Goal: Transaction & Acquisition: Book appointment/travel/reservation

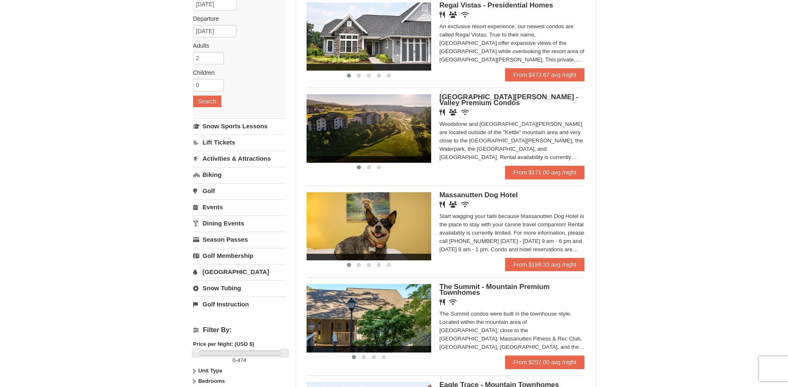
scroll to position [42, 0]
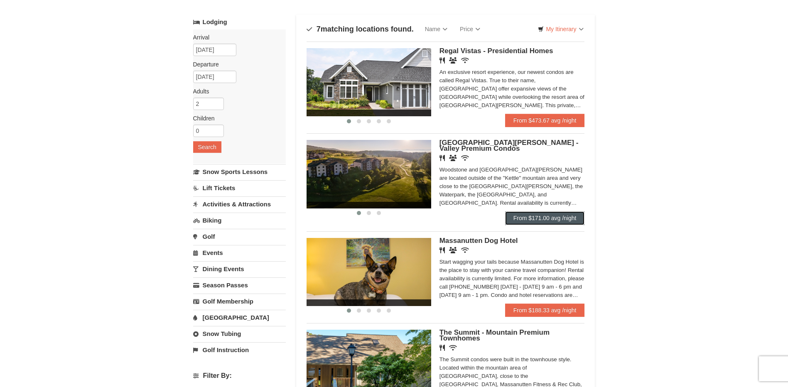
click at [542, 217] on link "From $171.00 avg /night" at bounding box center [545, 217] width 80 height 13
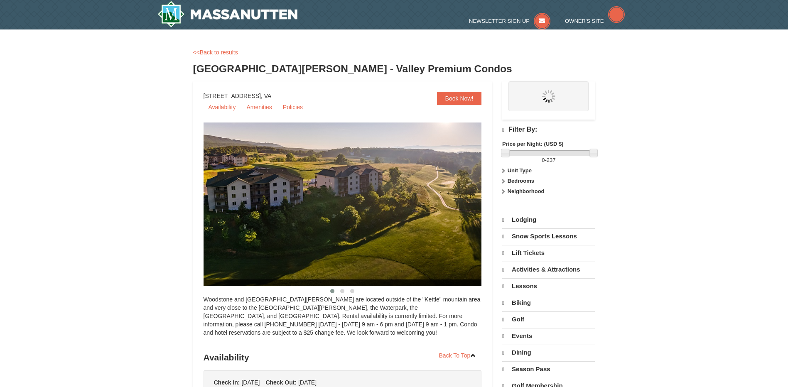
select select "10"
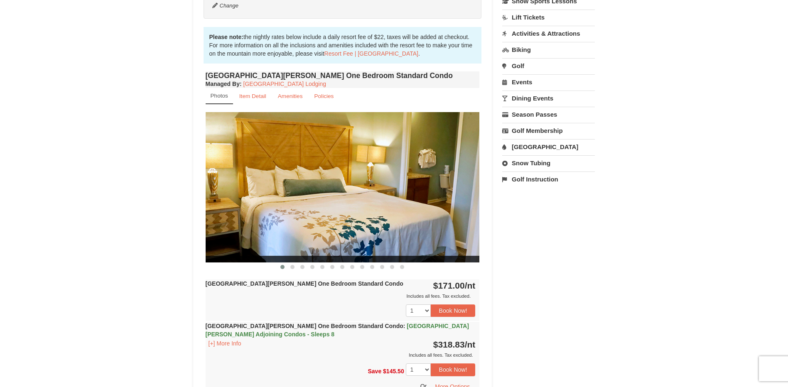
scroll to position [249, 0]
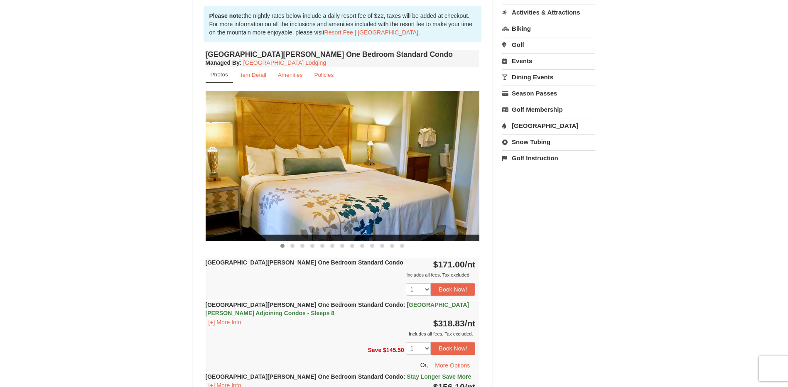
click at [468, 162] on img at bounding box center [343, 166] width 274 height 150
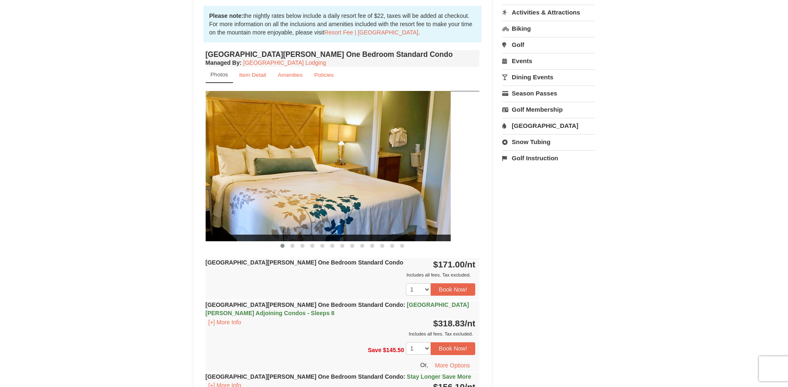
drag, startPoint x: 442, startPoint y: 178, endPoint x: 412, endPoint y: 174, distance: 29.7
click at [412, 174] on img at bounding box center [313, 166] width 274 height 150
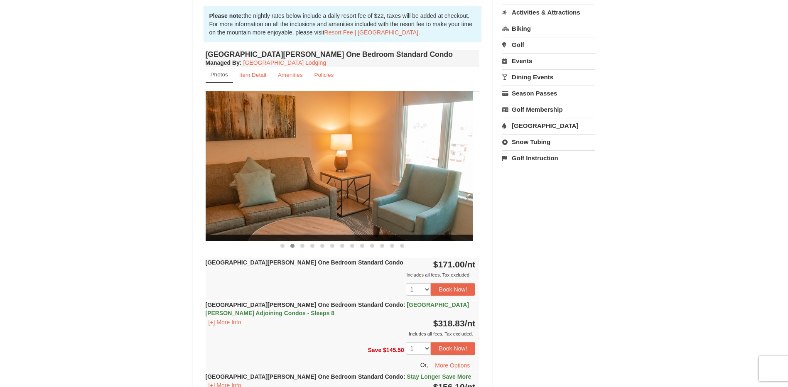
drag, startPoint x: 430, startPoint y: 176, endPoint x: 388, endPoint y: 172, distance: 42.2
click at [388, 172] on img at bounding box center [336, 166] width 274 height 150
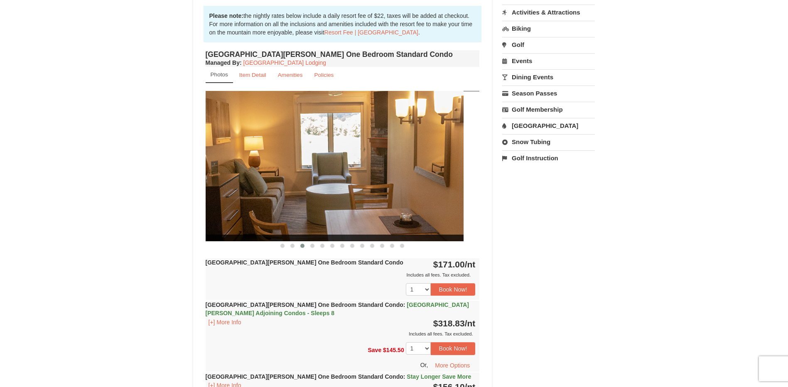
drag, startPoint x: 430, startPoint y: 179, endPoint x: 373, endPoint y: 175, distance: 57.0
click at [373, 175] on img at bounding box center [326, 166] width 274 height 150
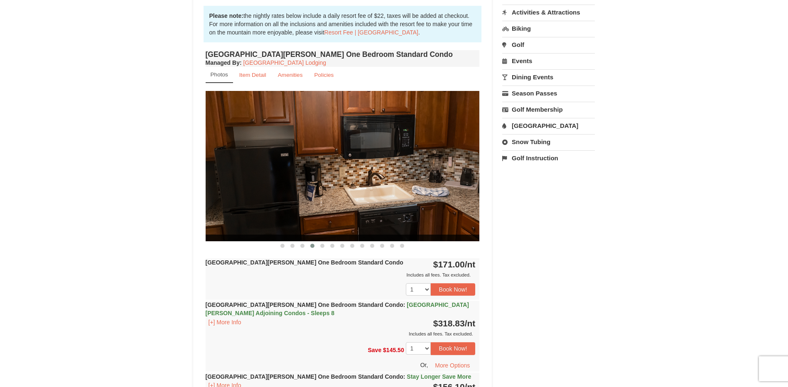
drag, startPoint x: 431, startPoint y: 181, endPoint x: 383, endPoint y: 180, distance: 48.2
click at [383, 180] on img at bounding box center [343, 166] width 274 height 150
click at [458, 182] on img at bounding box center [343, 166] width 274 height 150
click at [463, 176] on img at bounding box center [343, 166] width 274 height 150
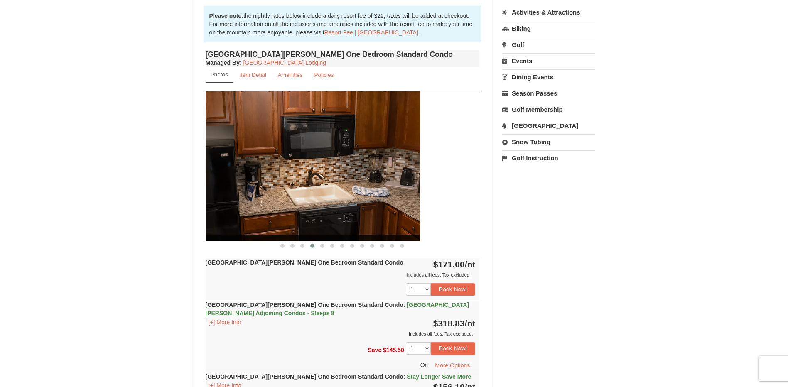
drag, startPoint x: 463, startPoint y: 176, endPoint x: 387, endPoint y: 168, distance: 76.5
click at [389, 168] on img at bounding box center [283, 166] width 274 height 150
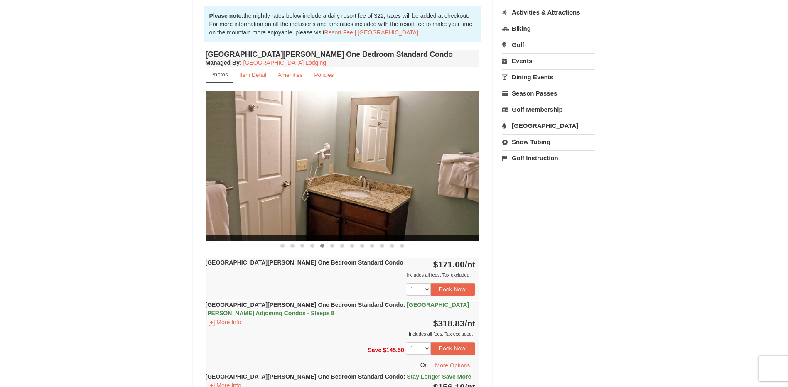
drag, startPoint x: 446, startPoint y: 176, endPoint x: 367, endPoint y: 170, distance: 79.2
click at [367, 170] on img at bounding box center [343, 166] width 274 height 150
drag, startPoint x: 438, startPoint y: 177, endPoint x: 356, endPoint y: 172, distance: 82.3
click at [356, 172] on img at bounding box center [341, 166] width 274 height 150
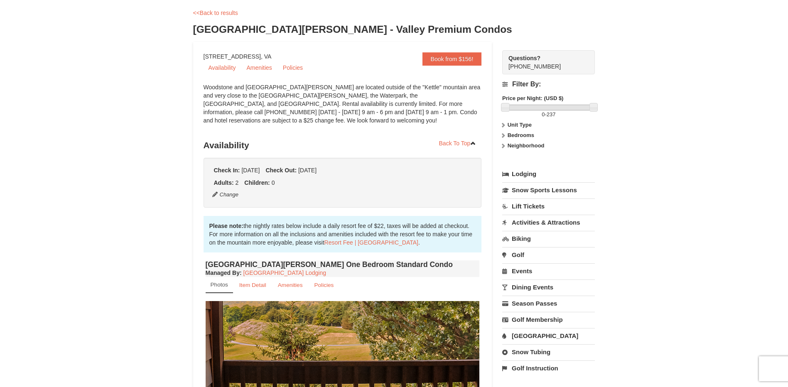
scroll to position [0, 0]
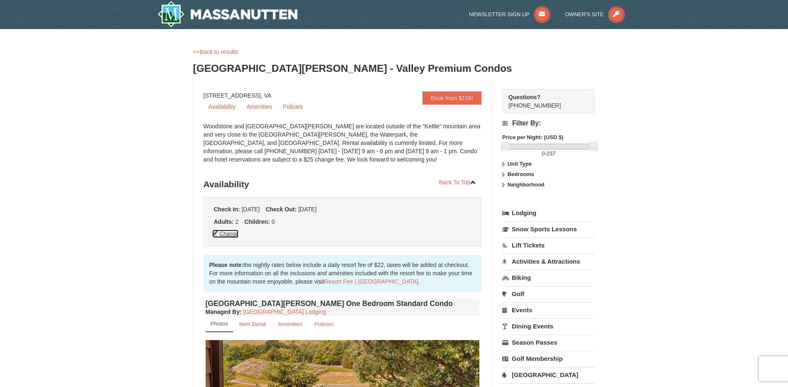
click at [230, 233] on button "Change" at bounding box center [225, 233] width 27 height 9
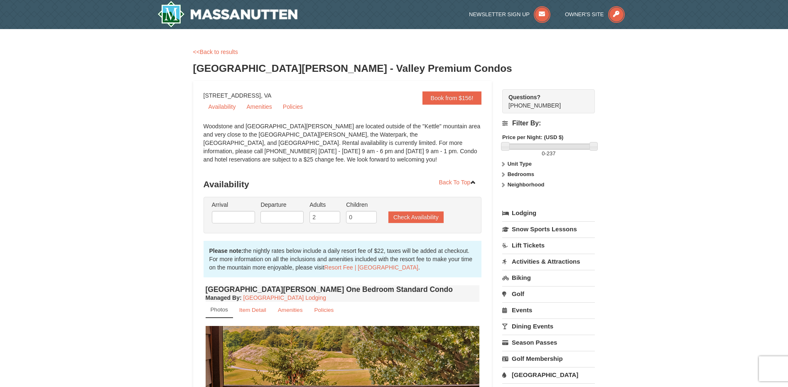
type input "10/12/2025"
type input "[DATE]"
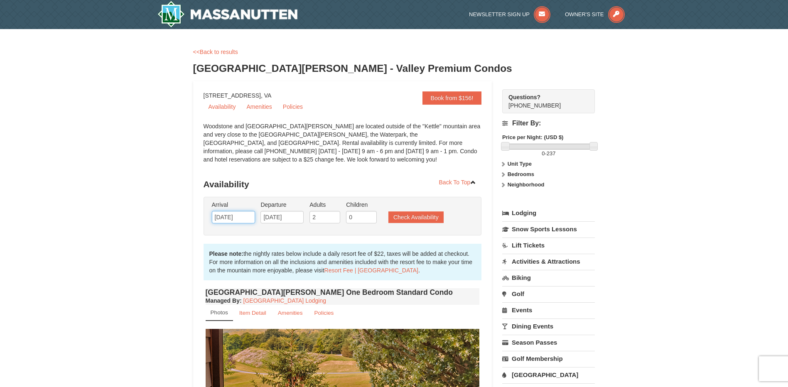
click at [233, 214] on input "10/12/2025" at bounding box center [233, 217] width 43 height 12
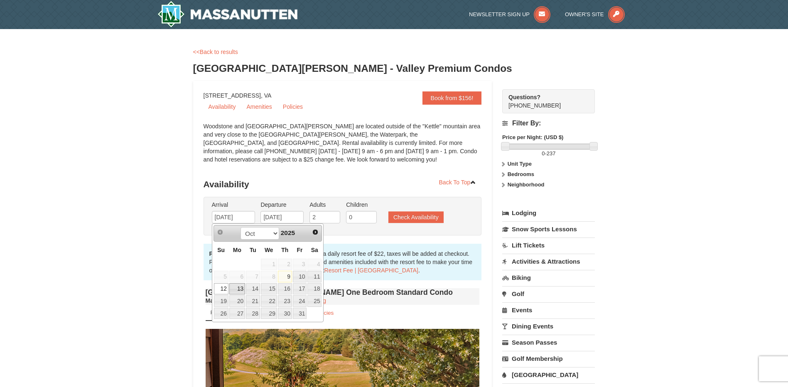
click at [238, 288] on link "13" at bounding box center [237, 289] width 16 height 12
type input "[DATE]"
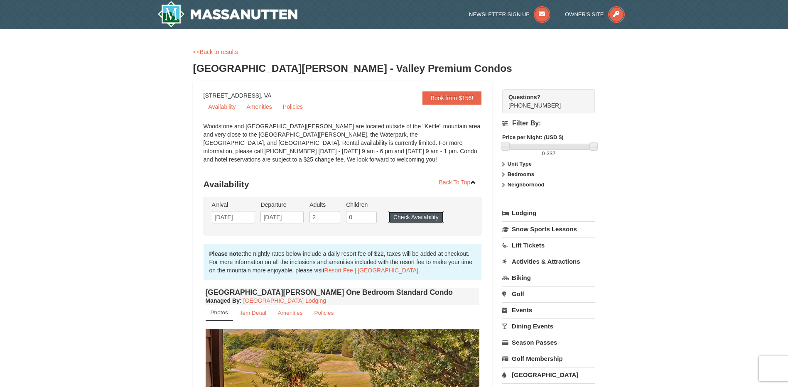
click at [415, 216] on button "Check Availability" at bounding box center [415, 217] width 55 height 12
